Goal: Task Accomplishment & Management: Use online tool/utility

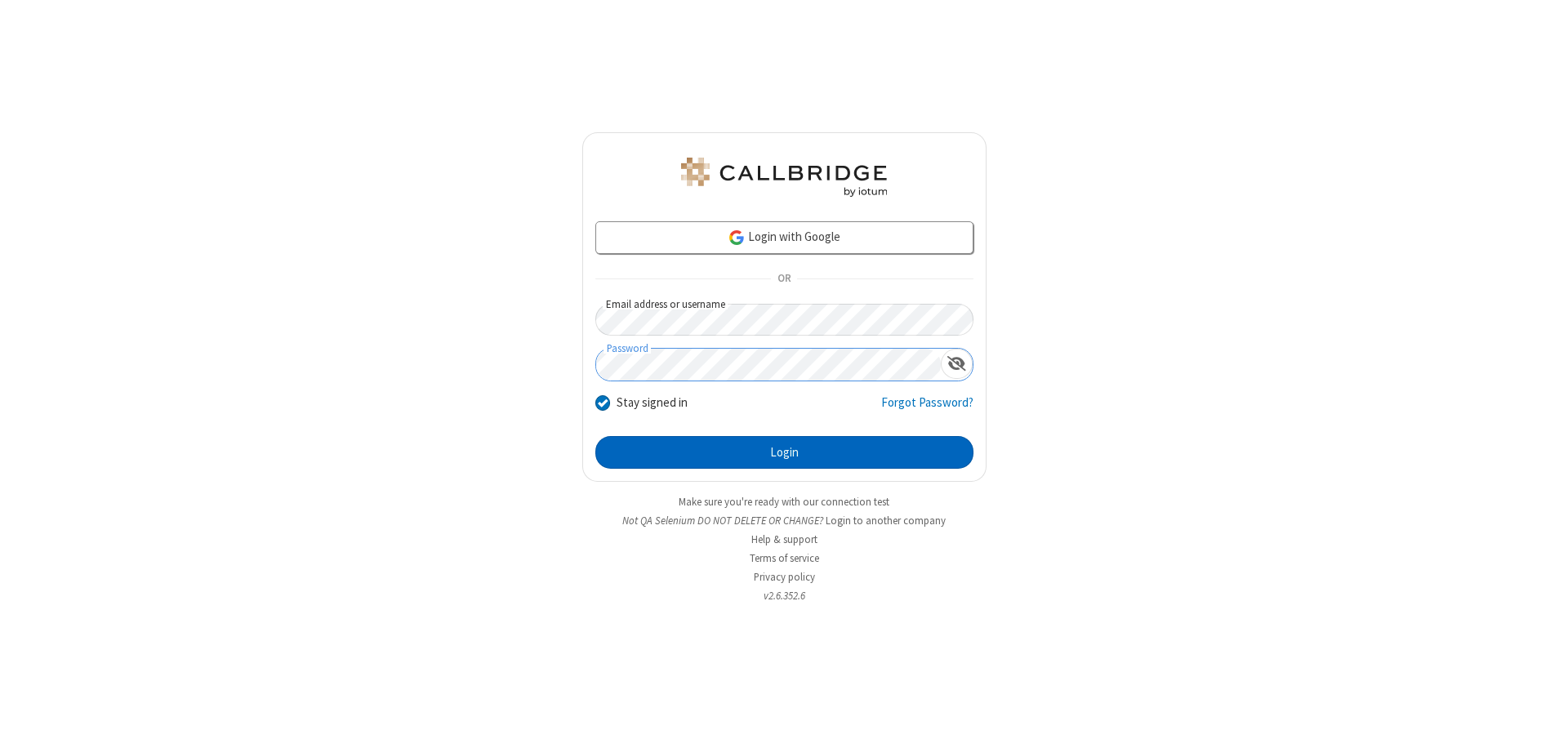
click at [784, 452] on button "Login" at bounding box center [784, 452] width 379 height 32
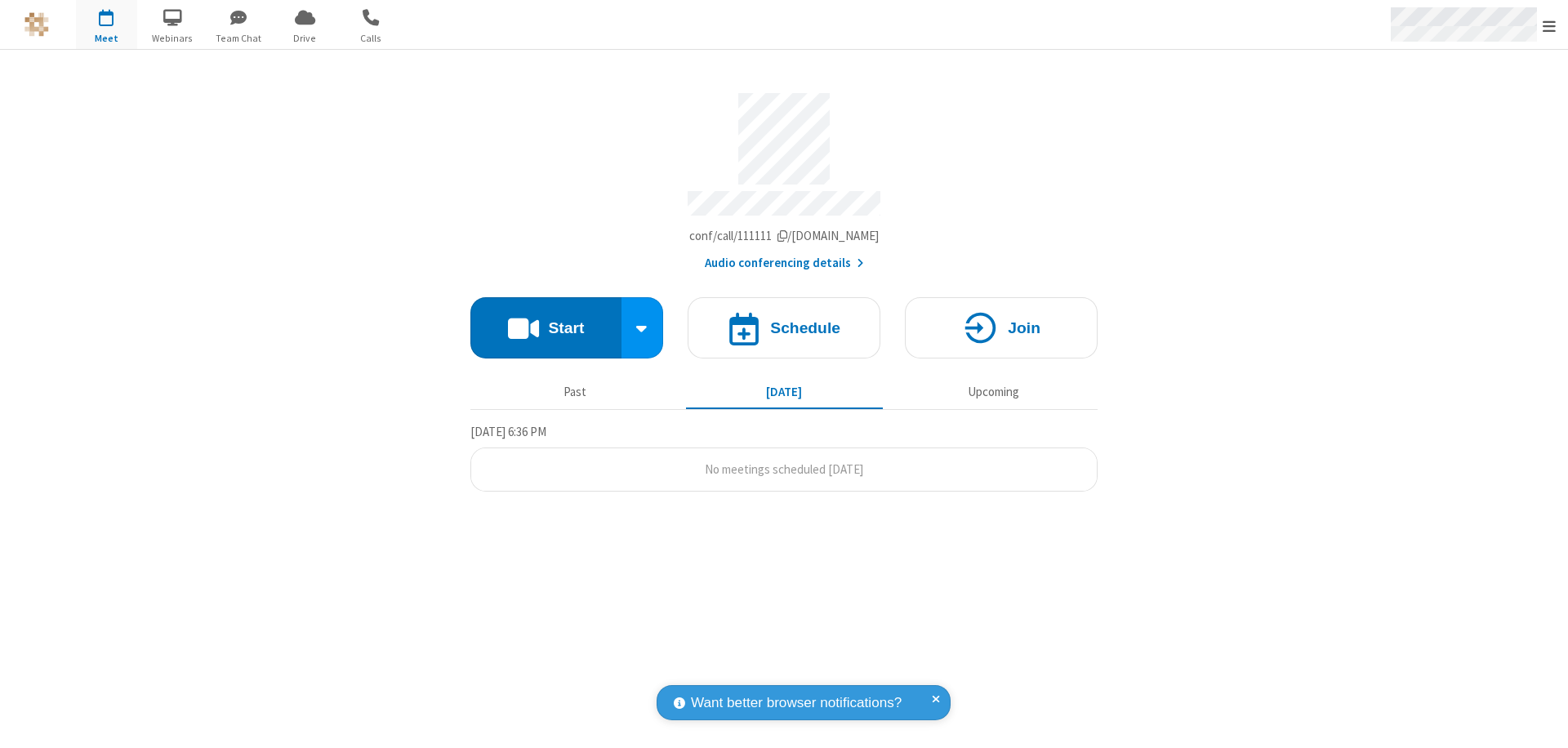
click at [1549, 25] on span "Open menu" at bounding box center [1549, 26] width 13 height 16
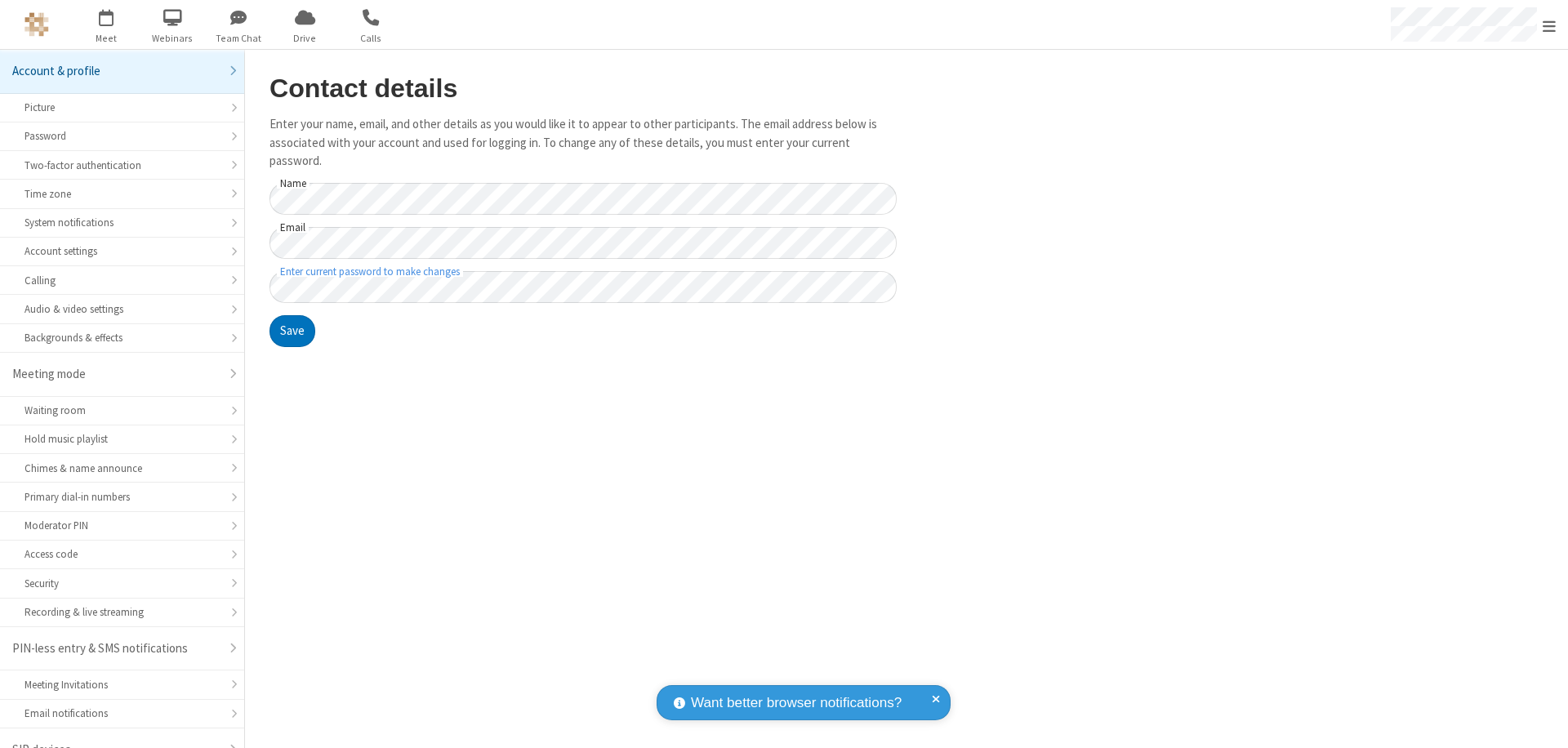
scroll to position [22, 0]
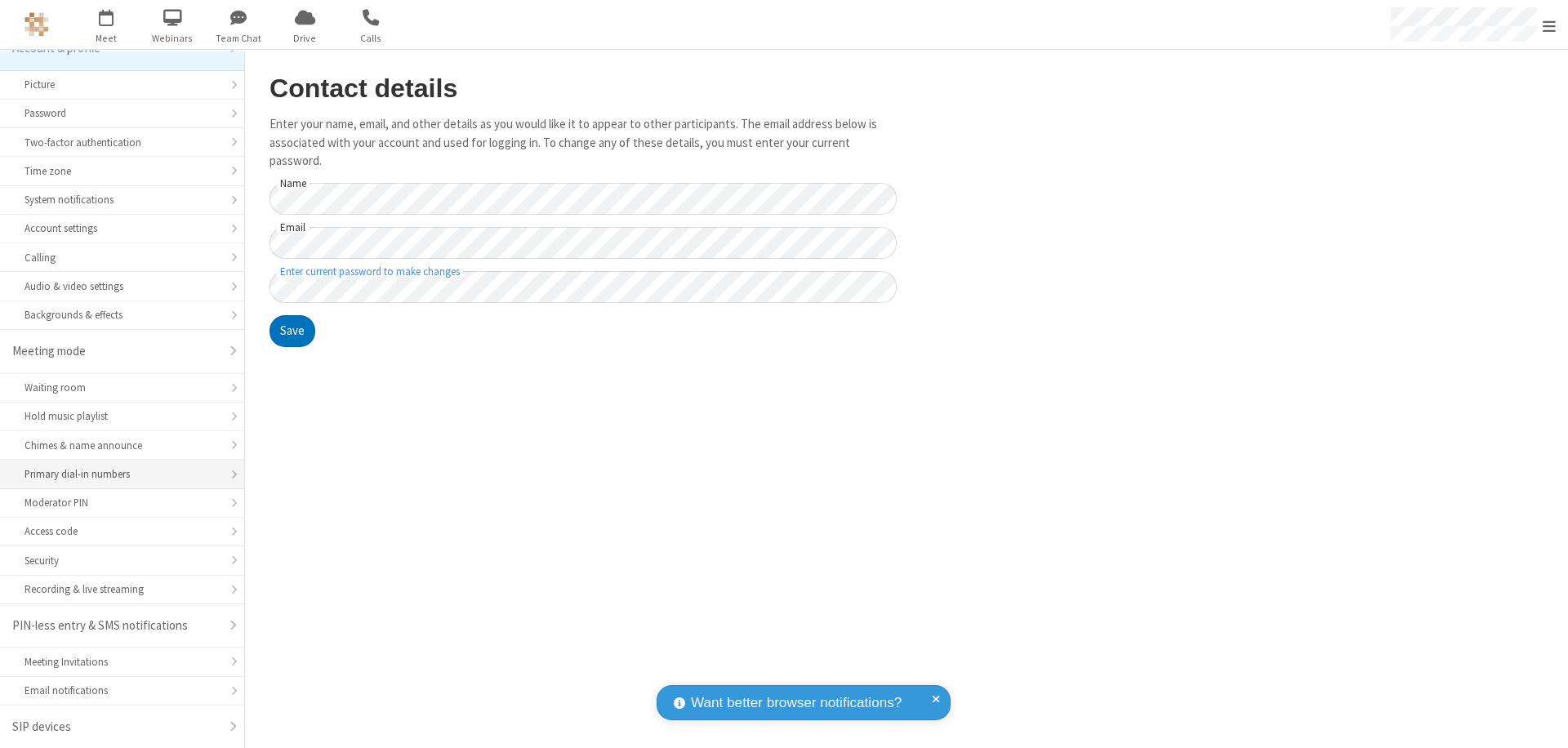
click at [116, 475] on div "Primary dial-in numbers" at bounding box center [121, 474] width 195 height 15
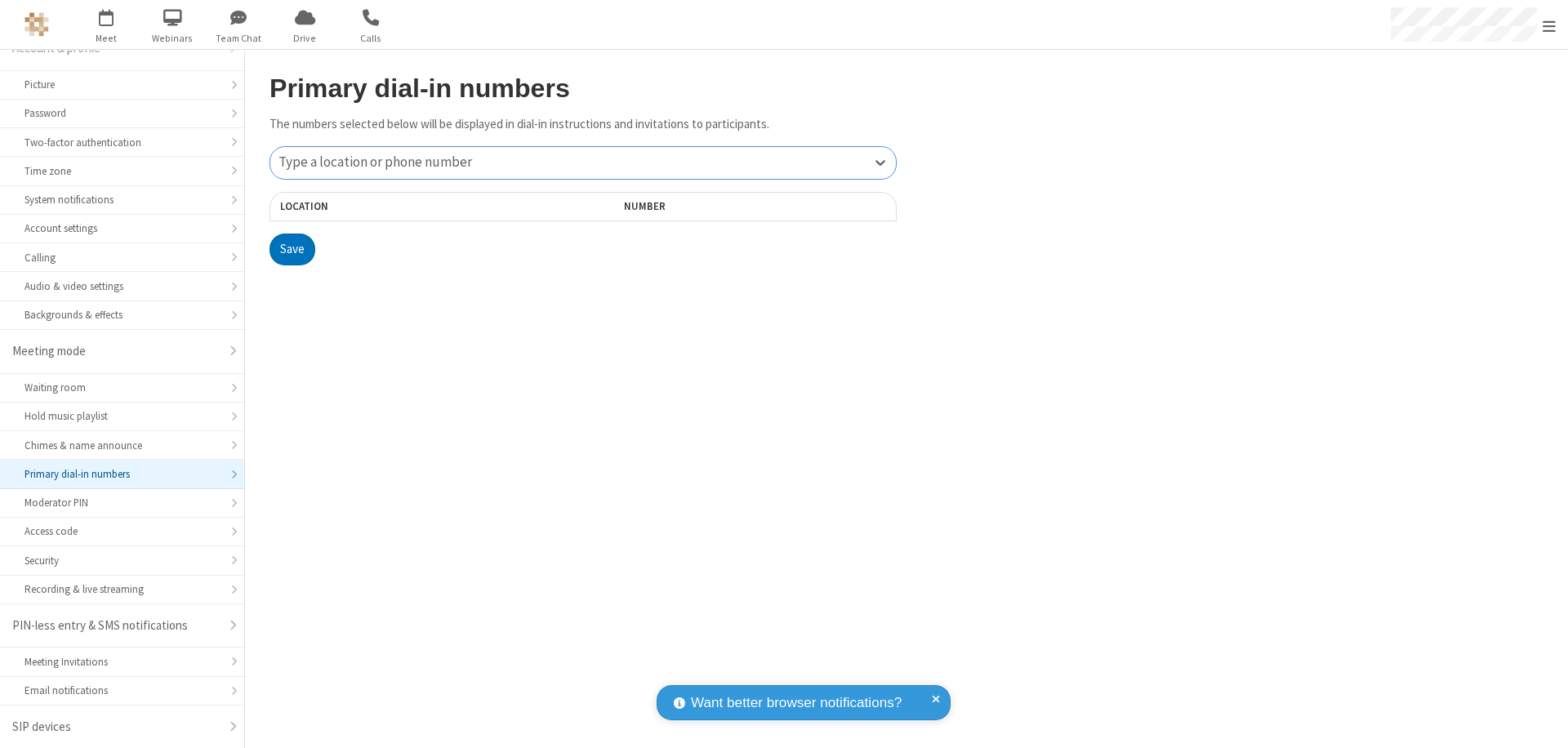
click at [583, 163] on div "Type a location or phone number" at bounding box center [584, 162] width 626 height 31
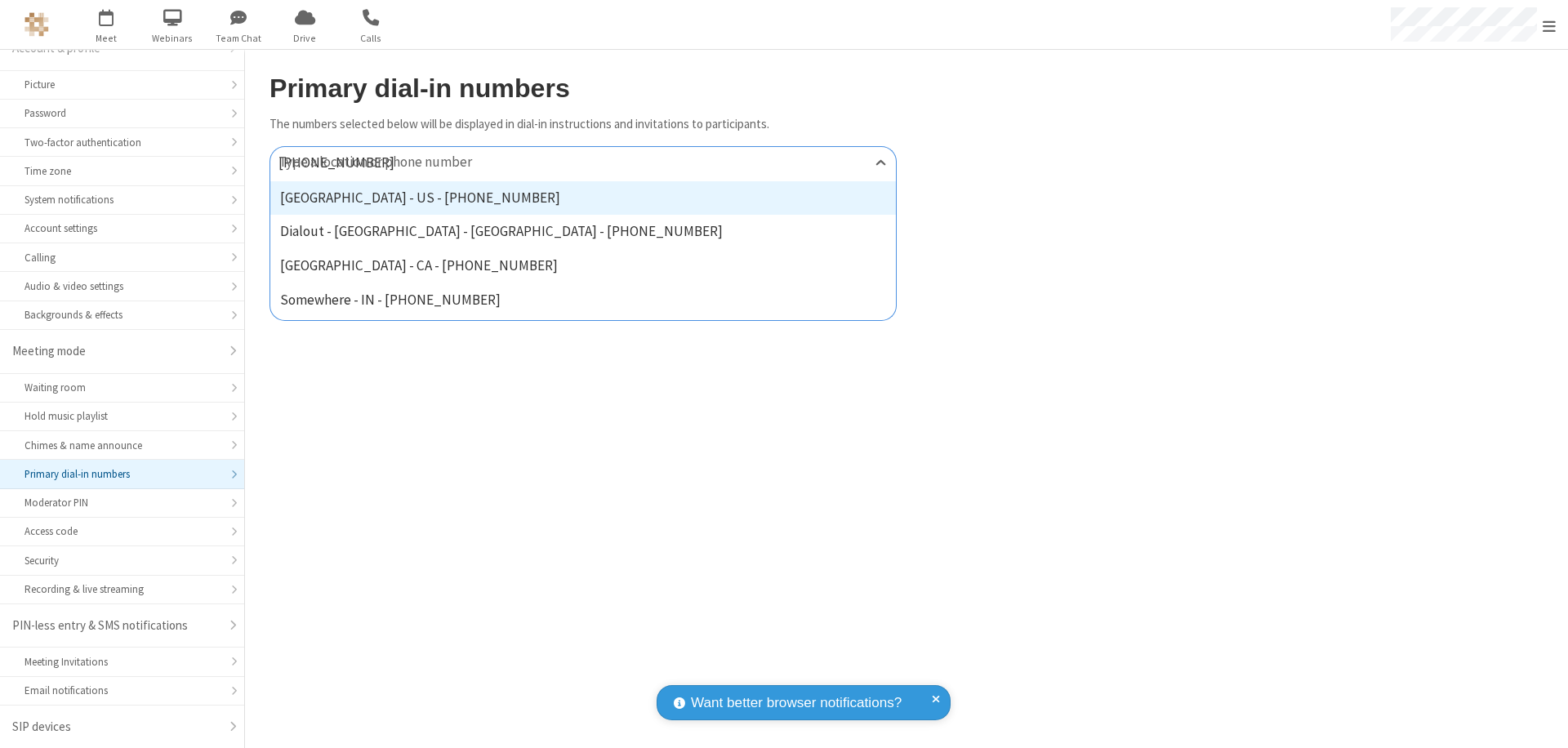
type input "[PHONE_NUMBER]"
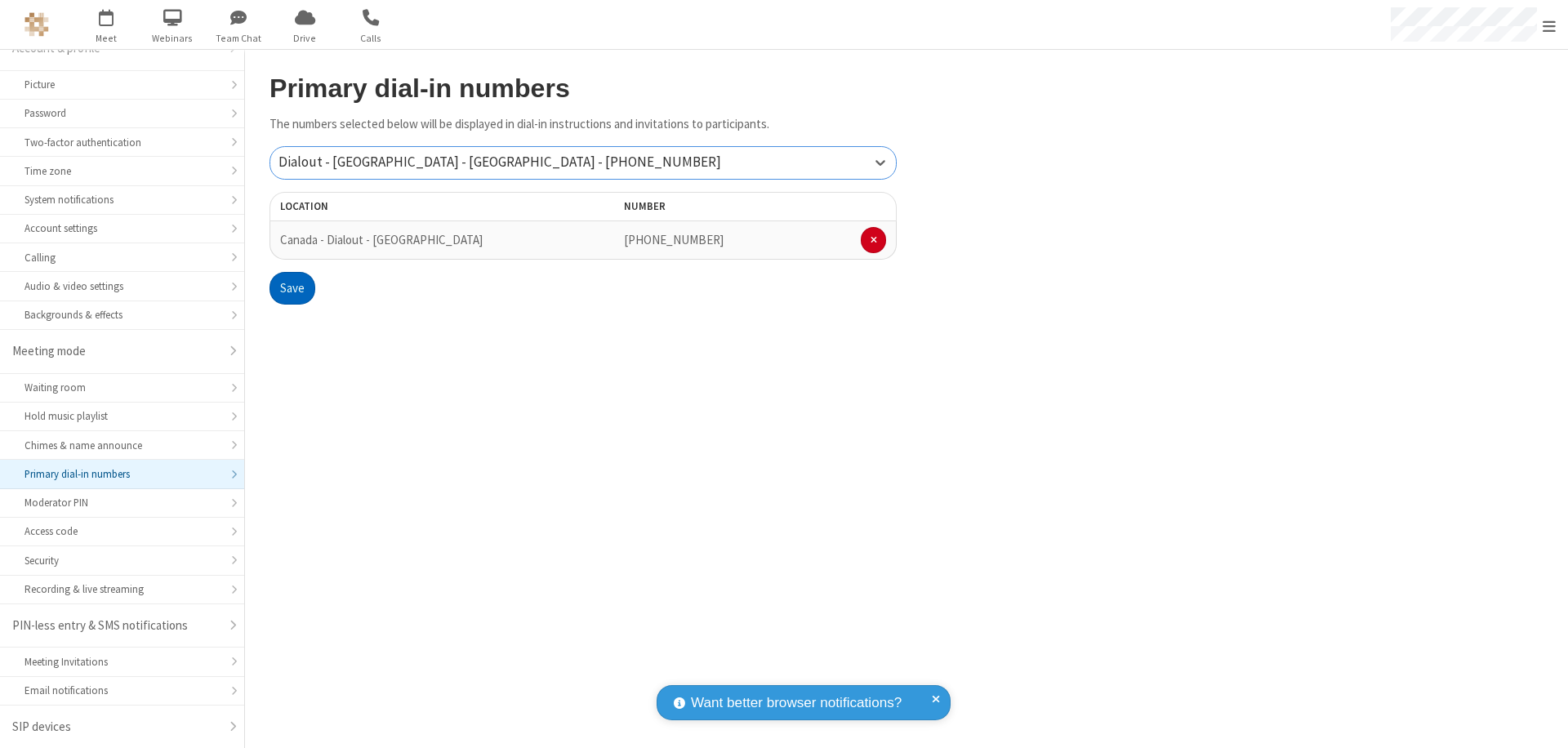
click at [291, 289] on button "Save" at bounding box center [292, 288] width 46 height 32
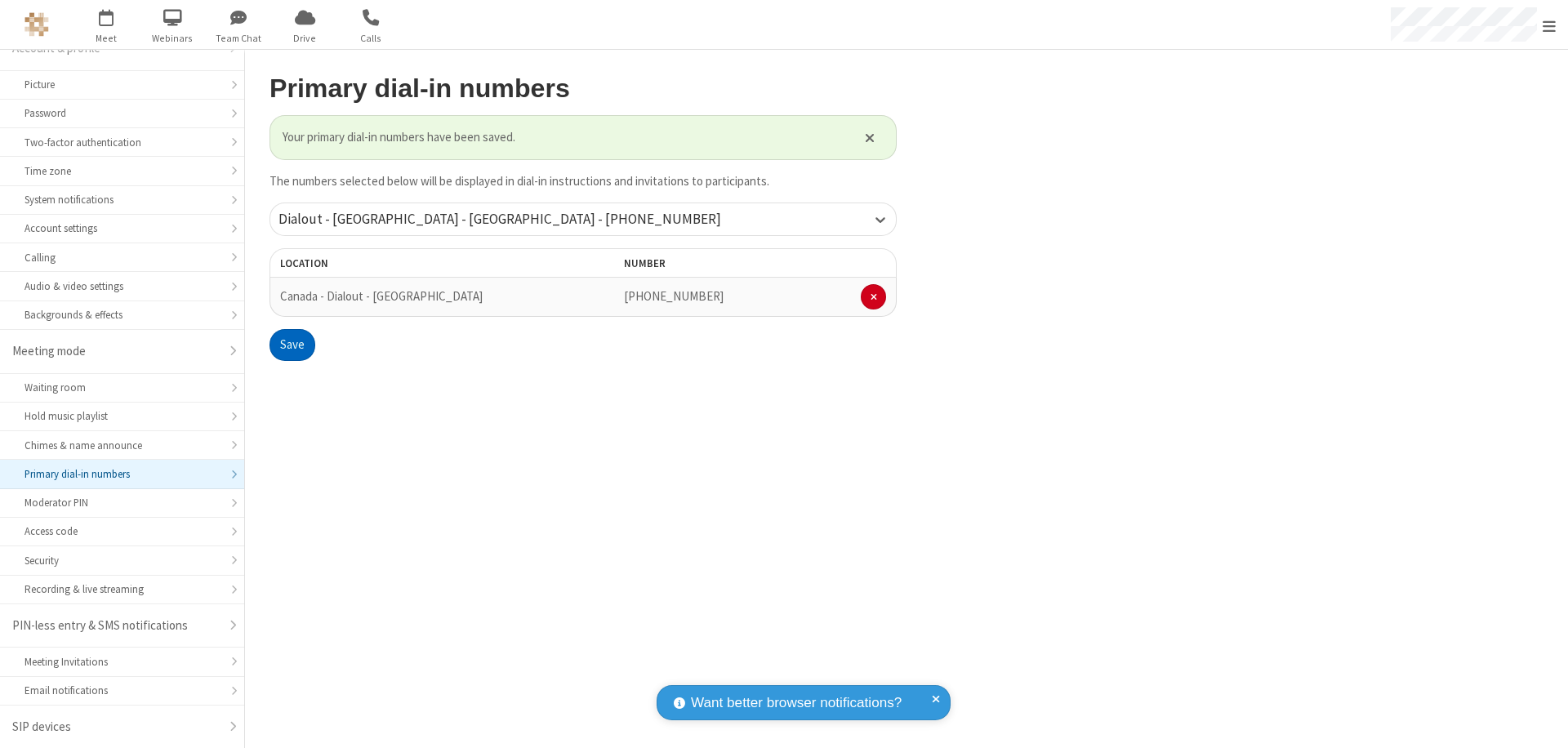
click at [1549, 25] on span "Open menu" at bounding box center [1549, 26] width 13 height 16
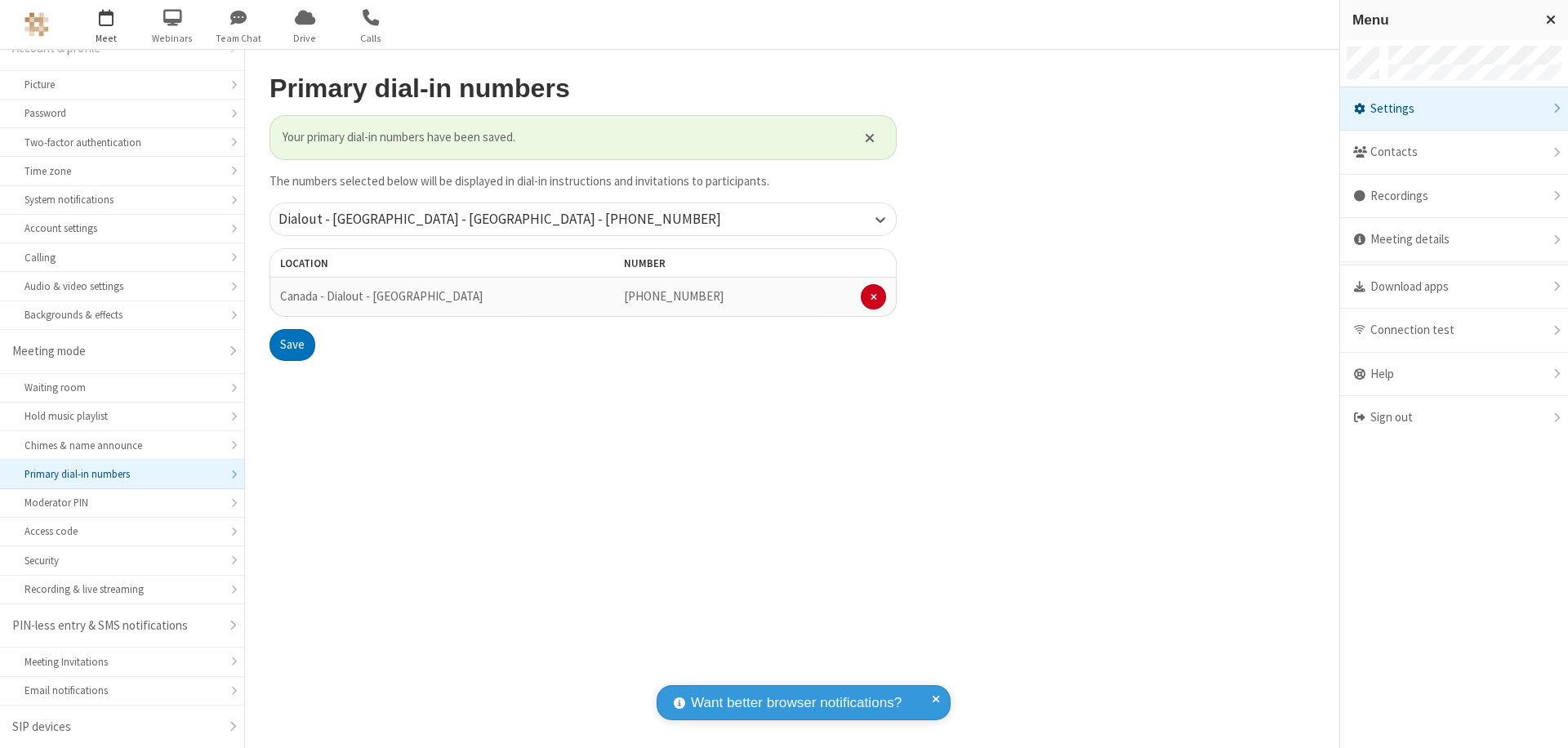
click at [106, 24] on span "button" at bounding box center [106, 17] width 61 height 28
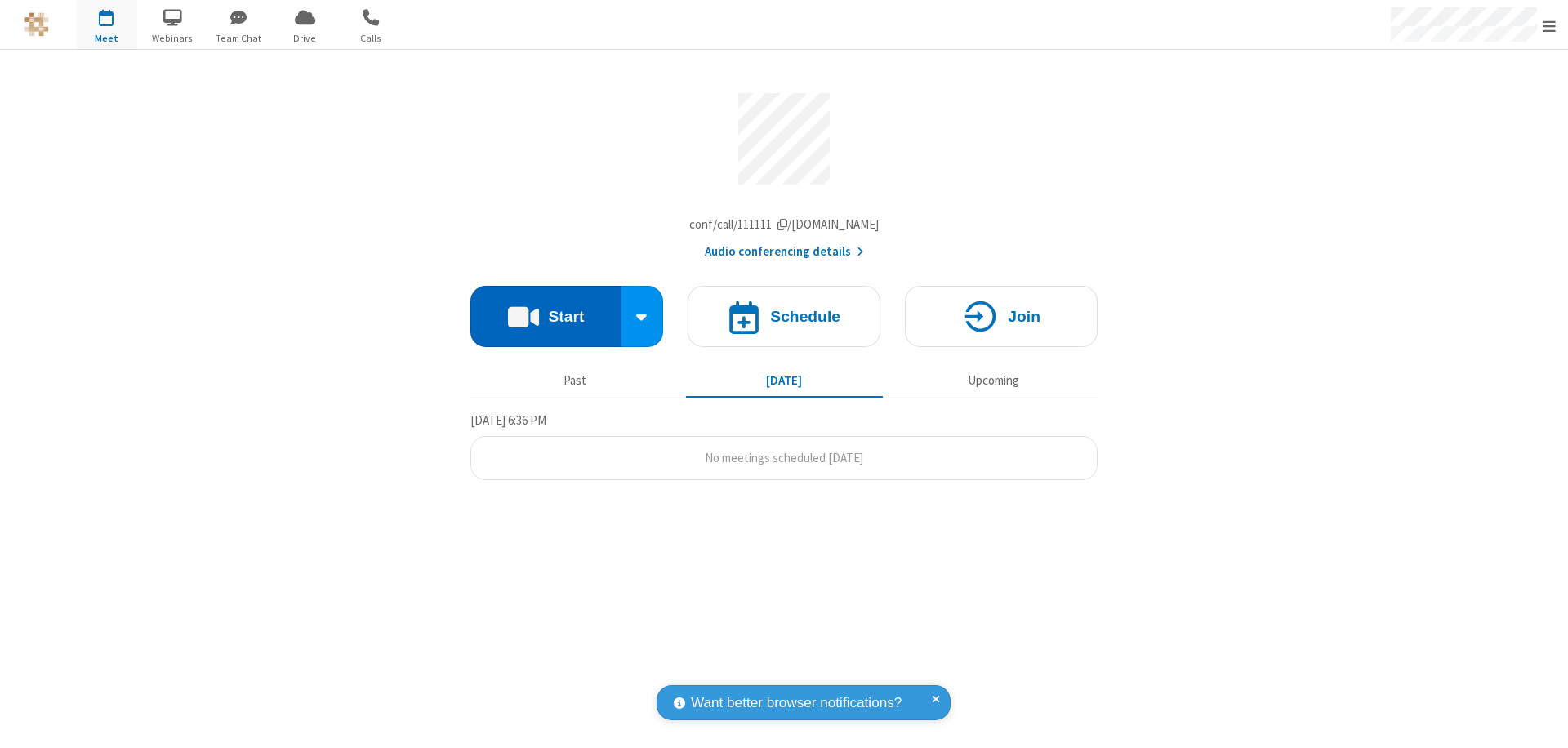
click at [546, 320] on button "Start" at bounding box center [546, 316] width 151 height 61
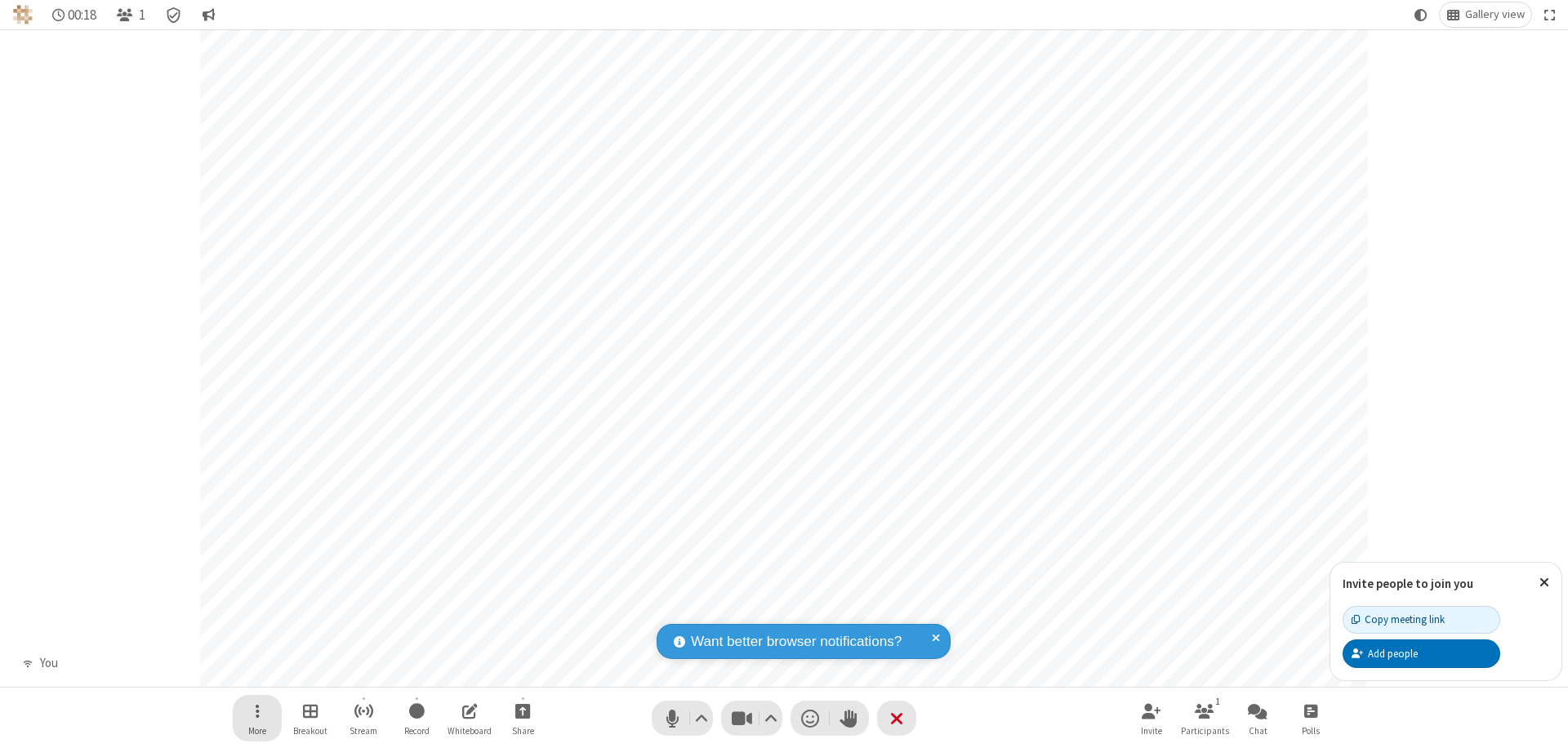
click at [256, 710] on span "Open menu" at bounding box center [257, 710] width 4 height 21
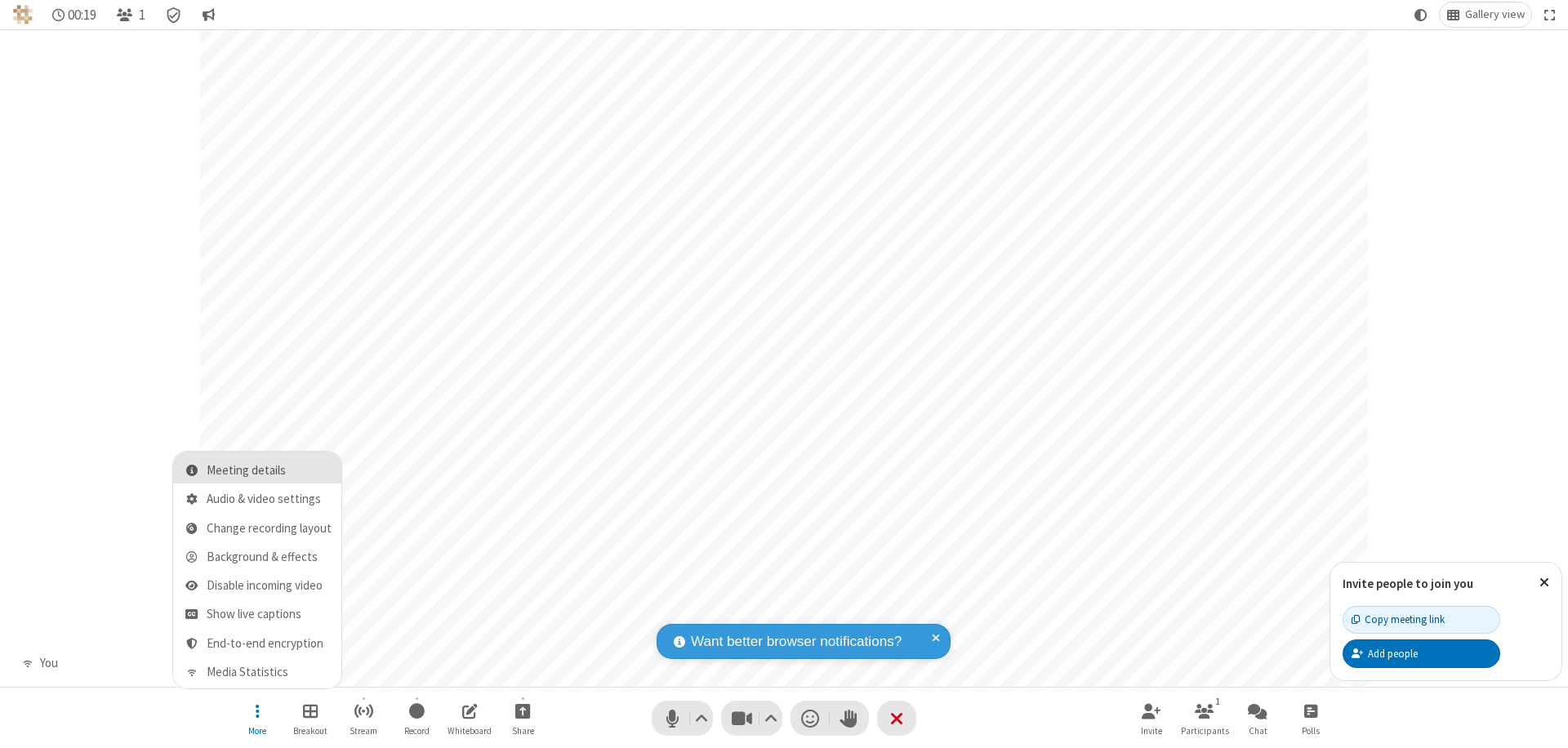
click at [269, 470] on span "Meeting details" at bounding box center [269, 470] width 125 height 13
